Goal: Transaction & Acquisition: Obtain resource

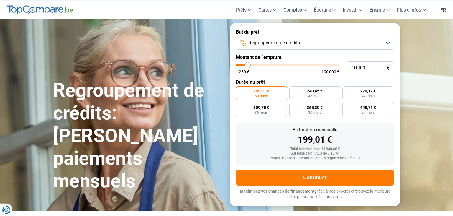
scroll to position [31, 0]
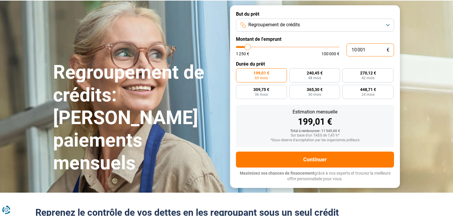
click at [368, 50] on input "10 001" at bounding box center [371, 49] width 48 height 13
type input "1 000"
type input "1250"
type input "100"
type input "1250"
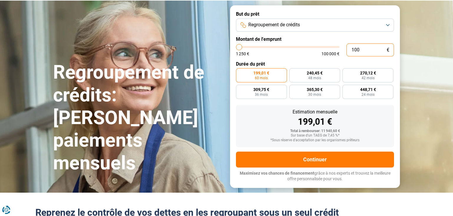
type input "10"
type input "1250"
type input "1"
type input "1250"
type input "0"
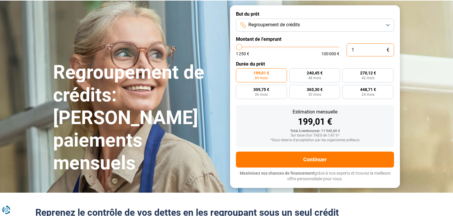
type input "1250"
type input "3"
type input "1250"
type input "30"
type input "1250"
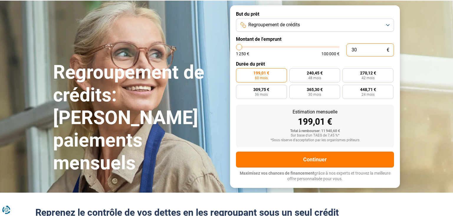
type input "300"
type input "1250"
type input "3 000"
type input "3000"
radio input "true"
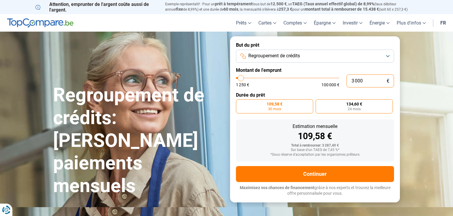
scroll to position [0, 0]
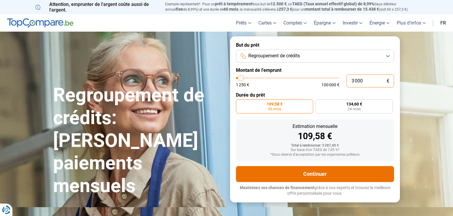
type input "3 000"
click at [330, 175] on button "Continuer" at bounding box center [315, 174] width 158 height 16
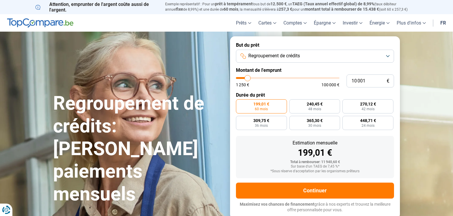
click at [384, 53] on button "Regroupement de crédits" at bounding box center [315, 56] width 158 height 13
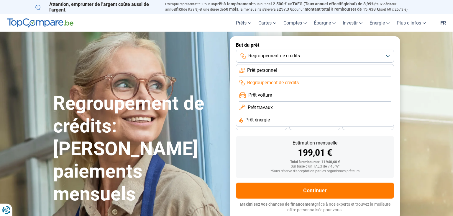
click at [309, 83] on li "Regroupement de crédits" at bounding box center [315, 83] width 152 height 12
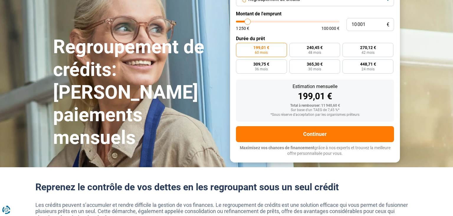
scroll to position [31, 0]
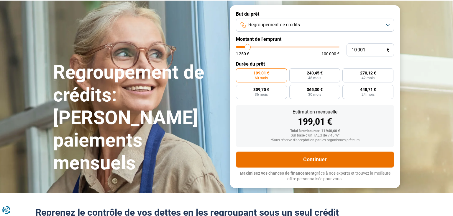
click at [320, 160] on button "Continuer" at bounding box center [315, 159] width 158 height 16
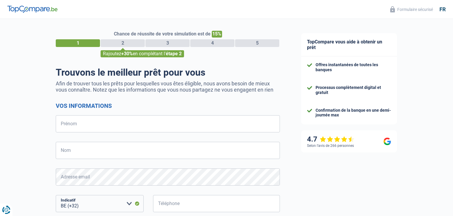
select select "32"
